Goal: Book appointment/travel/reservation

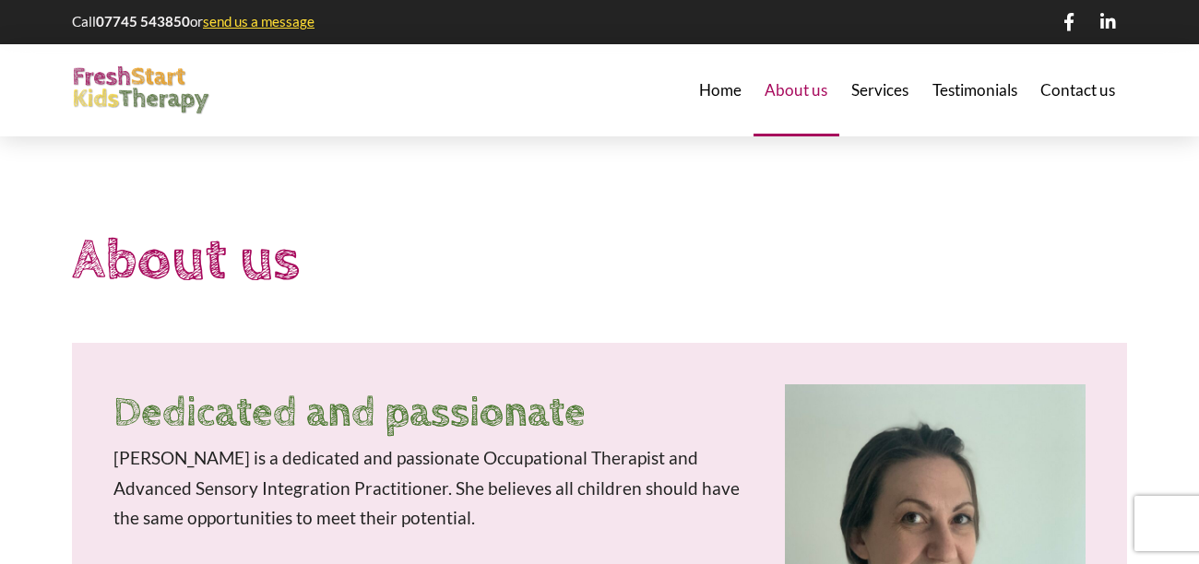
click at [728, 100] on div "Home" at bounding box center [720, 90] width 66 height 92
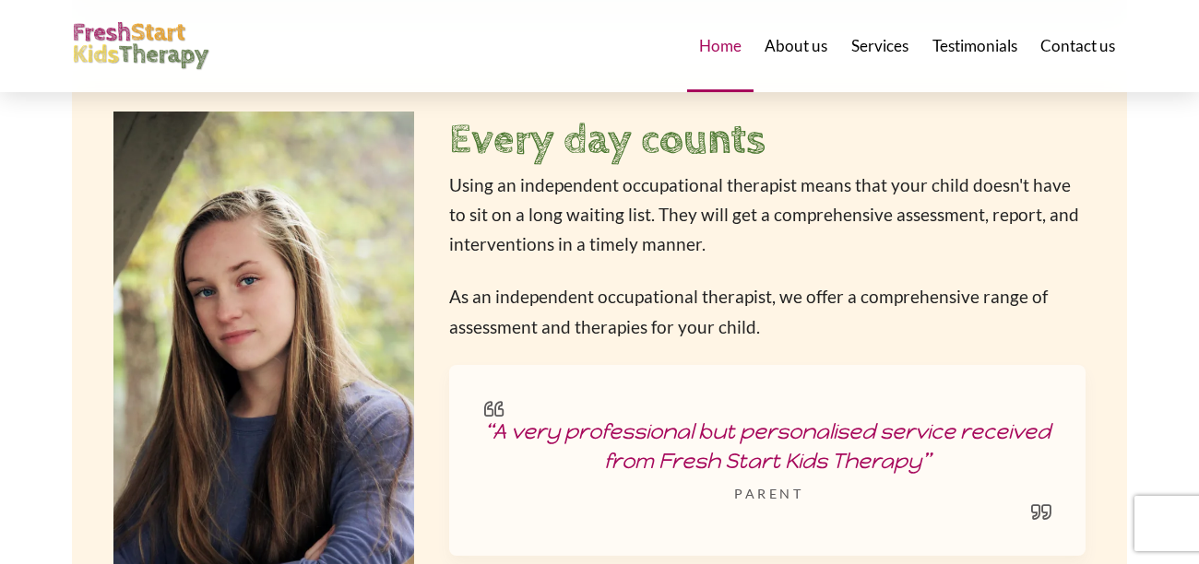
scroll to position [2619, 0]
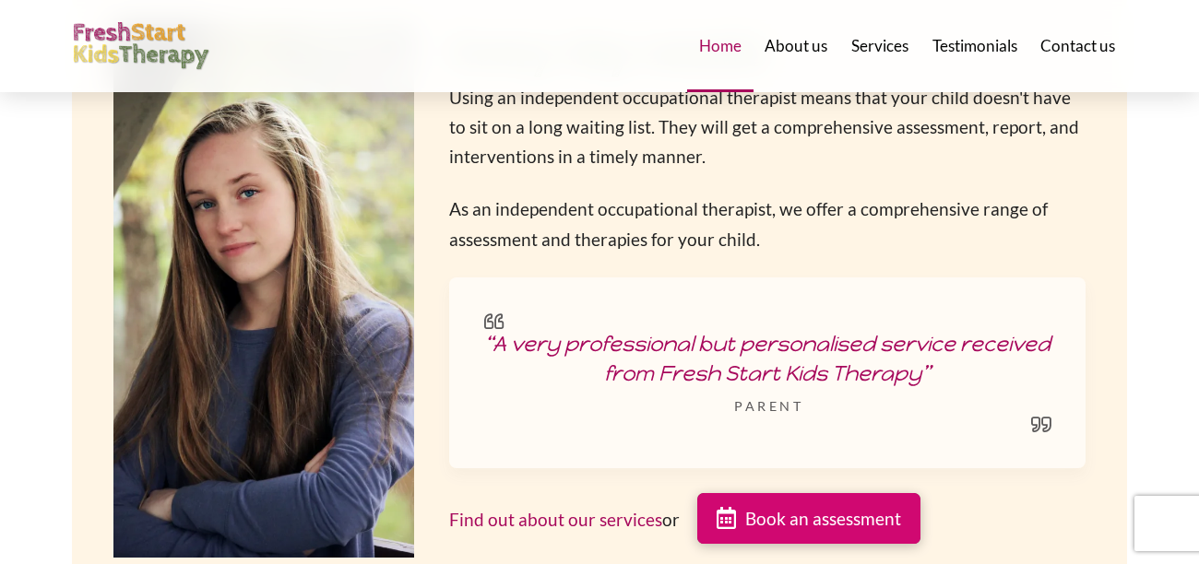
click at [778, 510] on span "Book an assessment" at bounding box center [823, 519] width 156 height 18
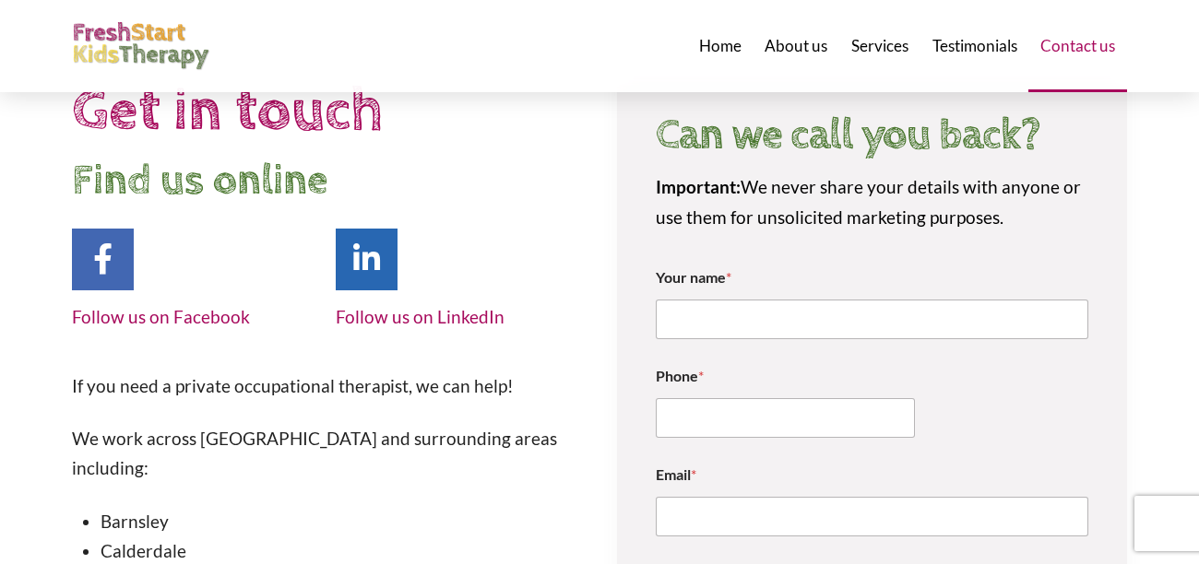
scroll to position [221, 0]
